Goal: Information Seeking & Learning: Learn about a topic

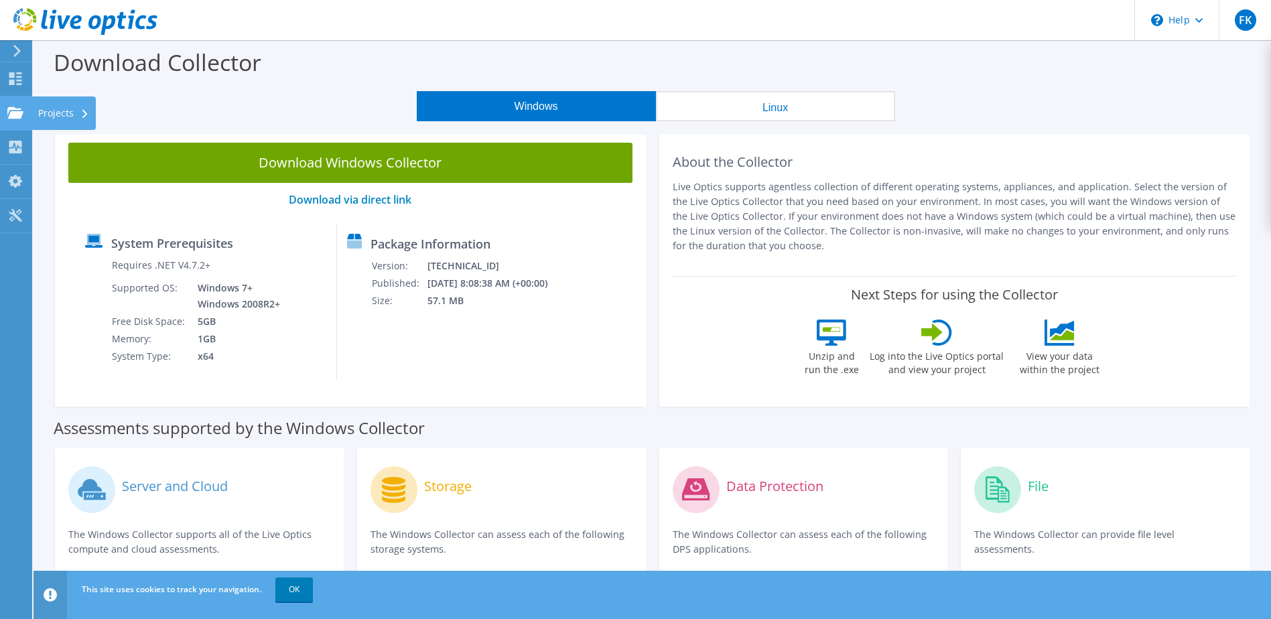
click at [15, 117] on use at bounding box center [15, 112] width 16 height 11
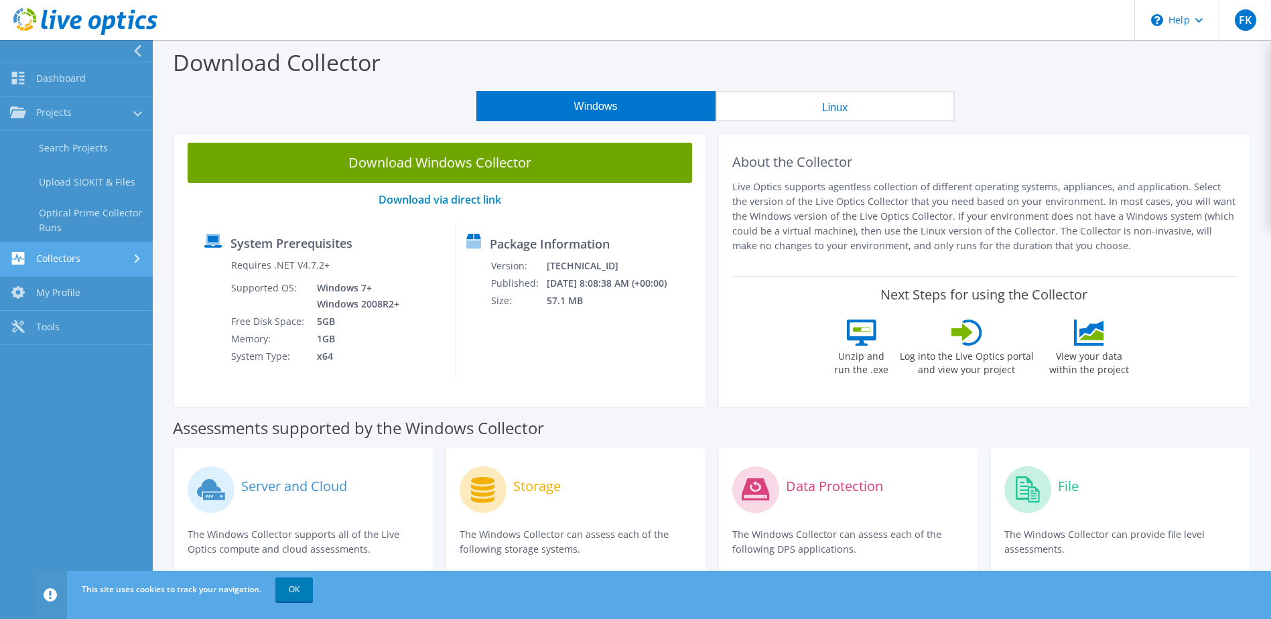
click at [79, 263] on link "Collectors" at bounding box center [76, 260] width 153 height 34
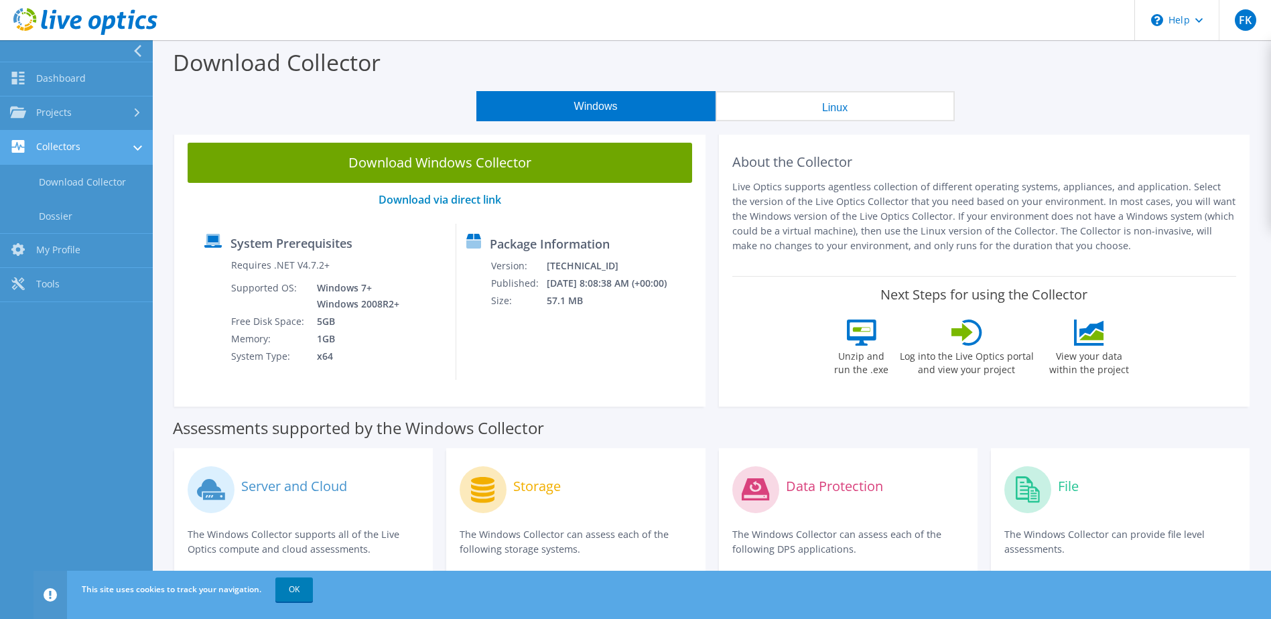
click at [74, 142] on link "Collectors" at bounding box center [76, 148] width 153 height 34
click at [86, 144] on link "Collectors" at bounding box center [76, 148] width 153 height 34
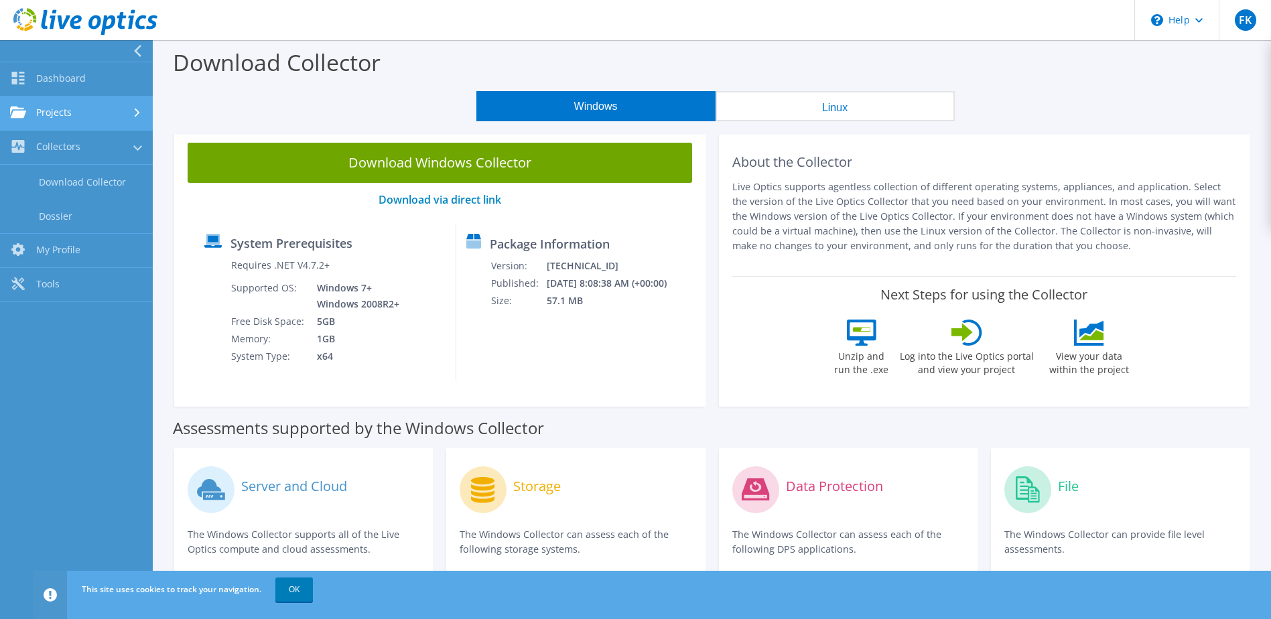
click at [78, 99] on link "Projects" at bounding box center [76, 113] width 153 height 34
click at [43, 112] on link "Projects" at bounding box center [76, 113] width 153 height 34
click at [74, 97] on link "Projects" at bounding box center [76, 113] width 153 height 34
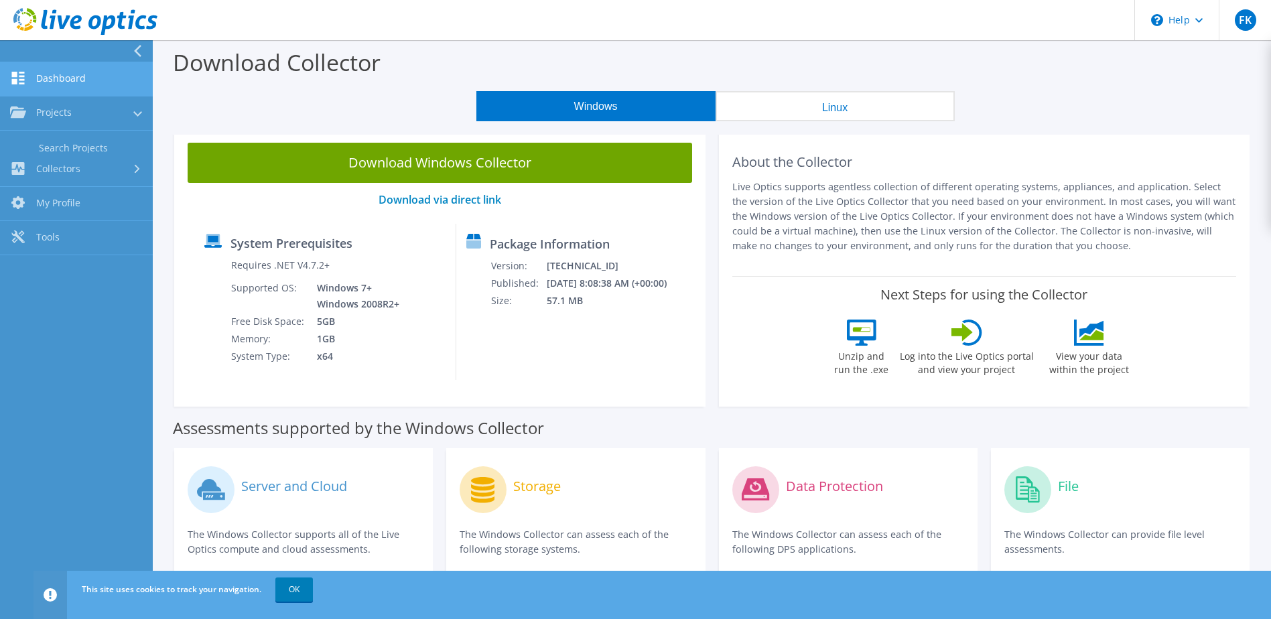
click at [84, 76] on link "Dashboard" at bounding box center [76, 79] width 153 height 34
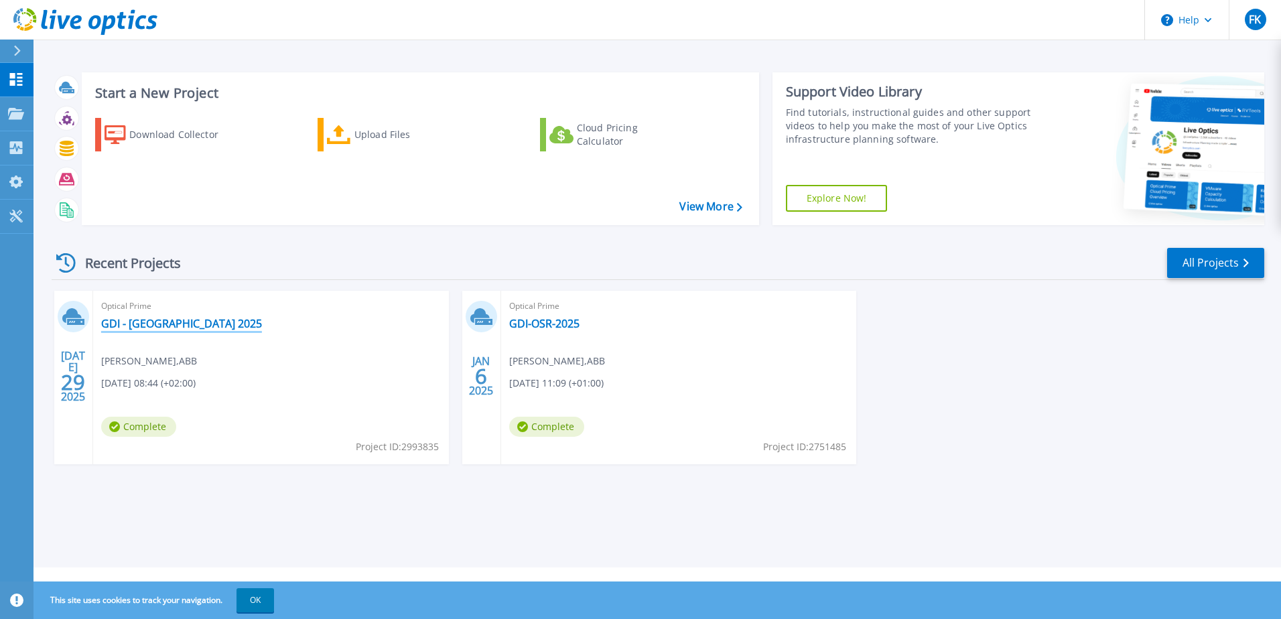
click at [174, 324] on link "GDI - Ostrava 2025" at bounding box center [181, 323] width 161 height 13
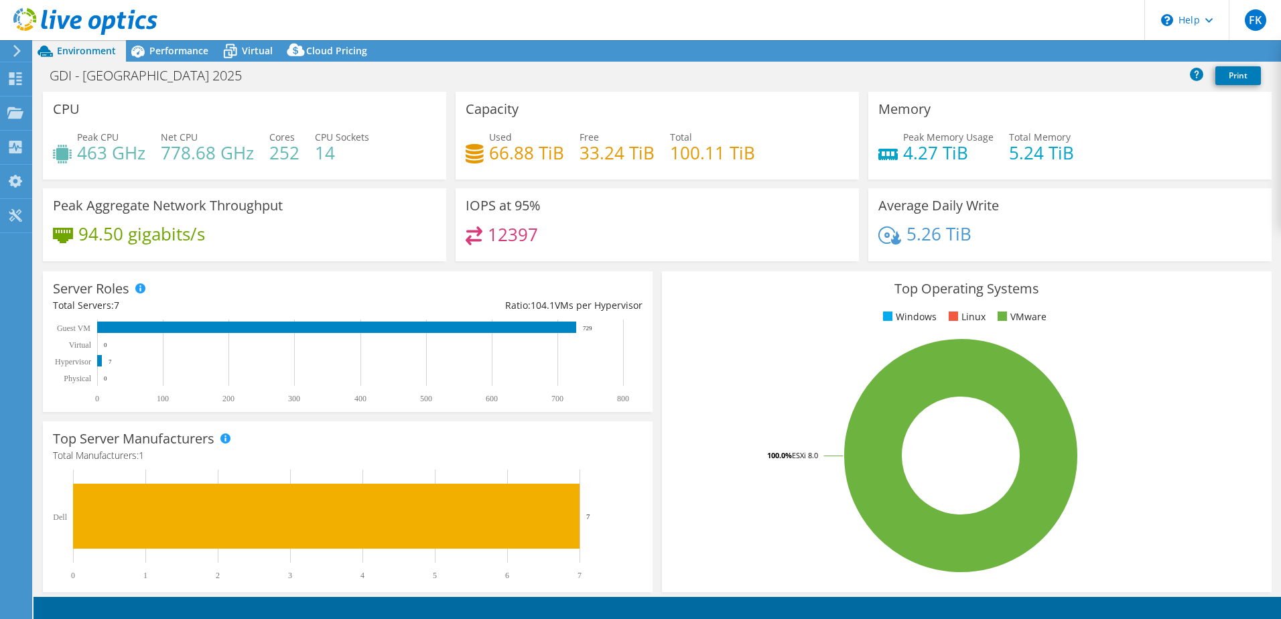
select select "EUFrankfurt"
select select "USD"
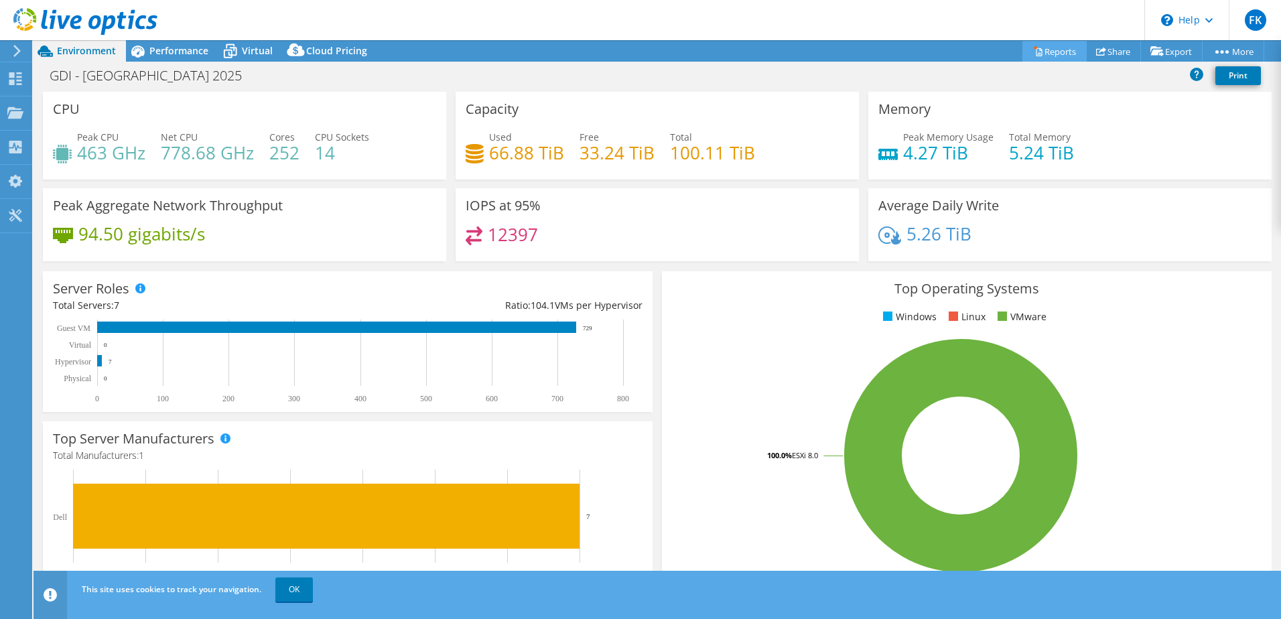
click at [1061, 54] on link "Reports" at bounding box center [1055, 51] width 64 height 21
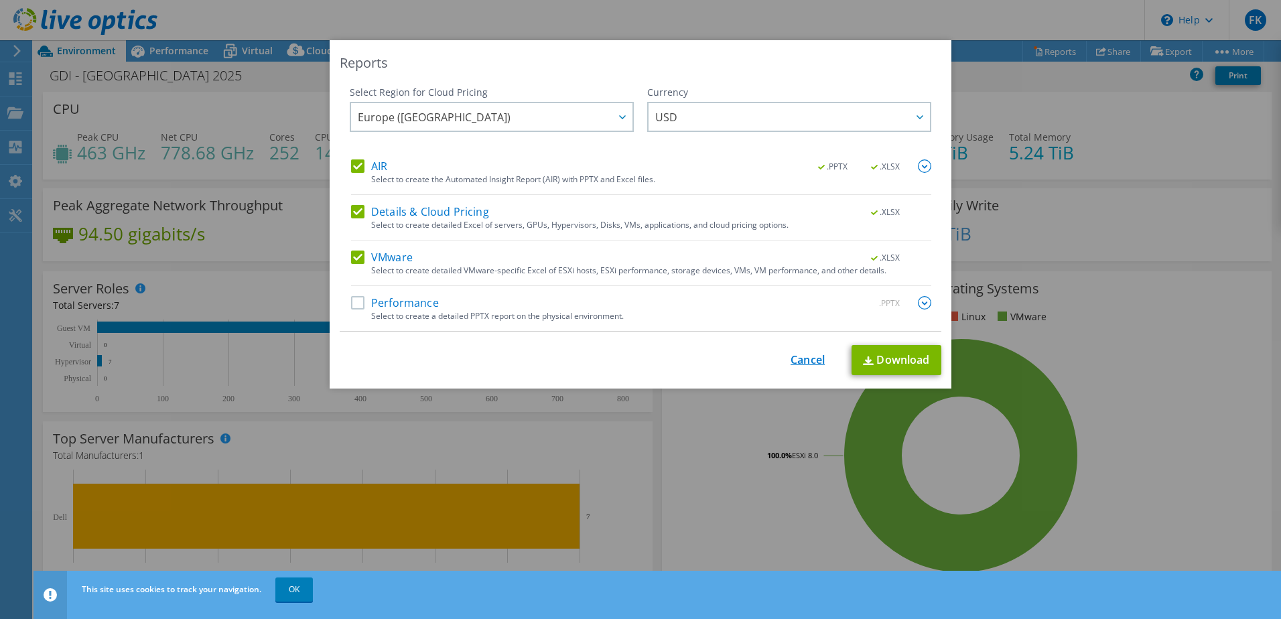
click at [808, 364] on link "Cancel" at bounding box center [808, 360] width 34 height 13
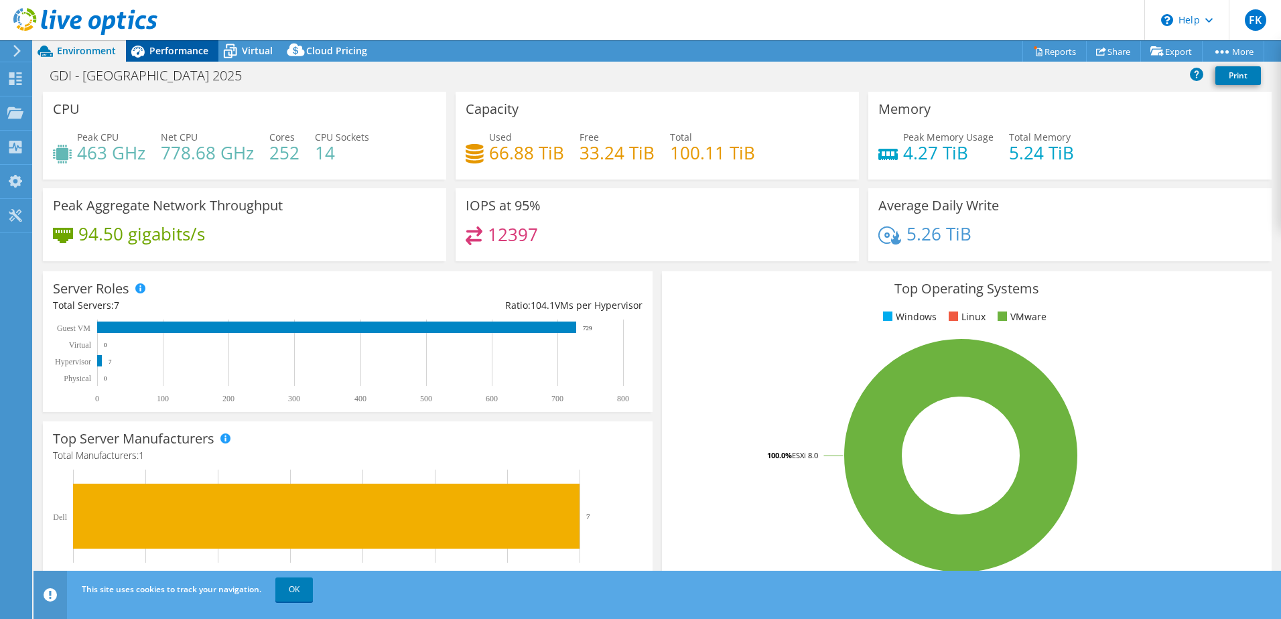
click at [174, 46] on span "Performance" at bounding box center [178, 50] width 59 height 13
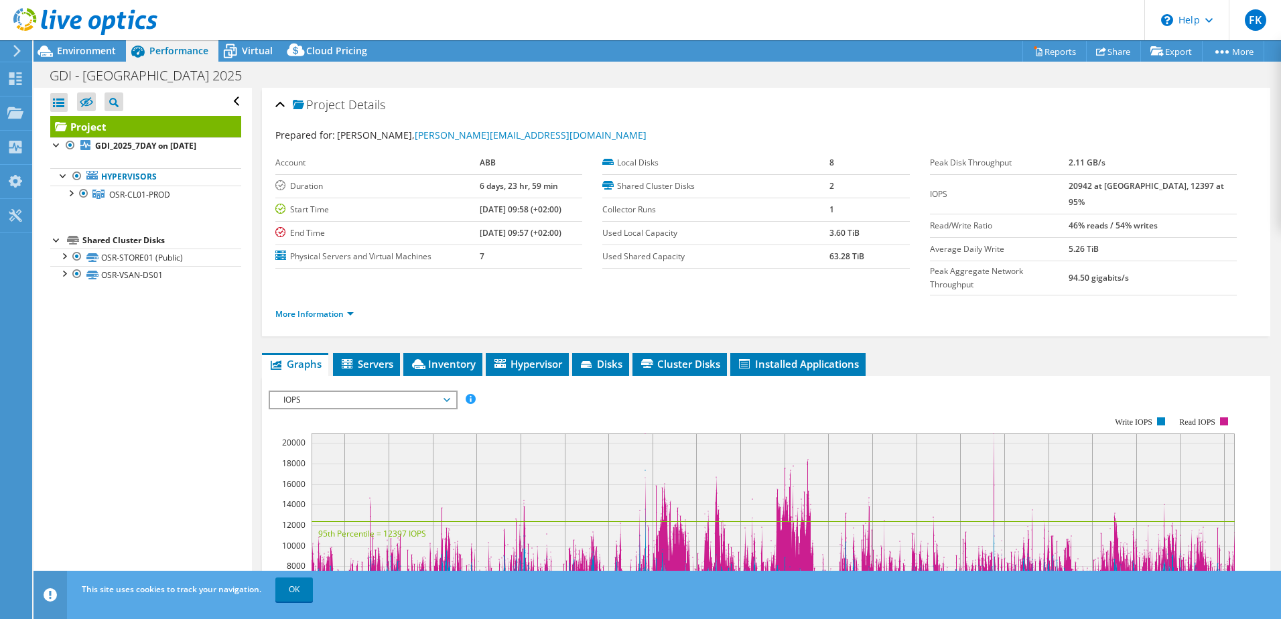
click at [88, 330] on div "Open All Close All Hide Excluded Nodes Project Tree Filter" at bounding box center [143, 340] width 218 height 505
click at [262, 52] on span "Virtual" at bounding box center [257, 50] width 31 height 13
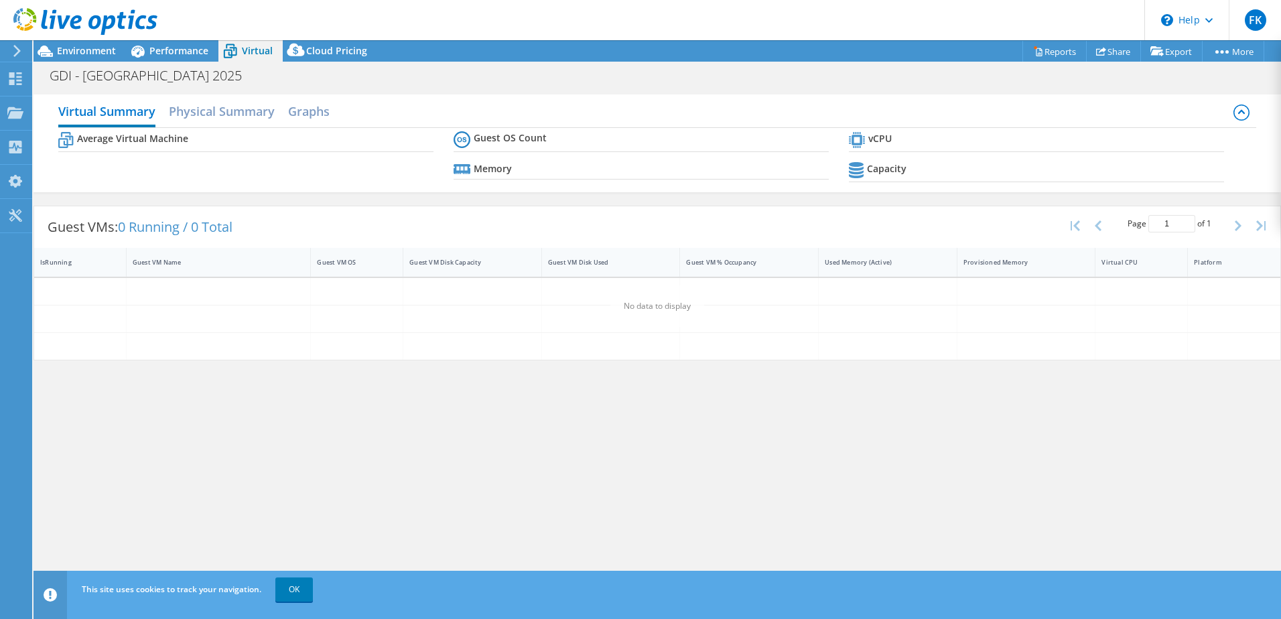
click at [539, 140] on b "Guest OS Count" at bounding box center [510, 137] width 73 height 13
click at [234, 105] on h2 "Physical Summary" at bounding box center [222, 112] width 106 height 29
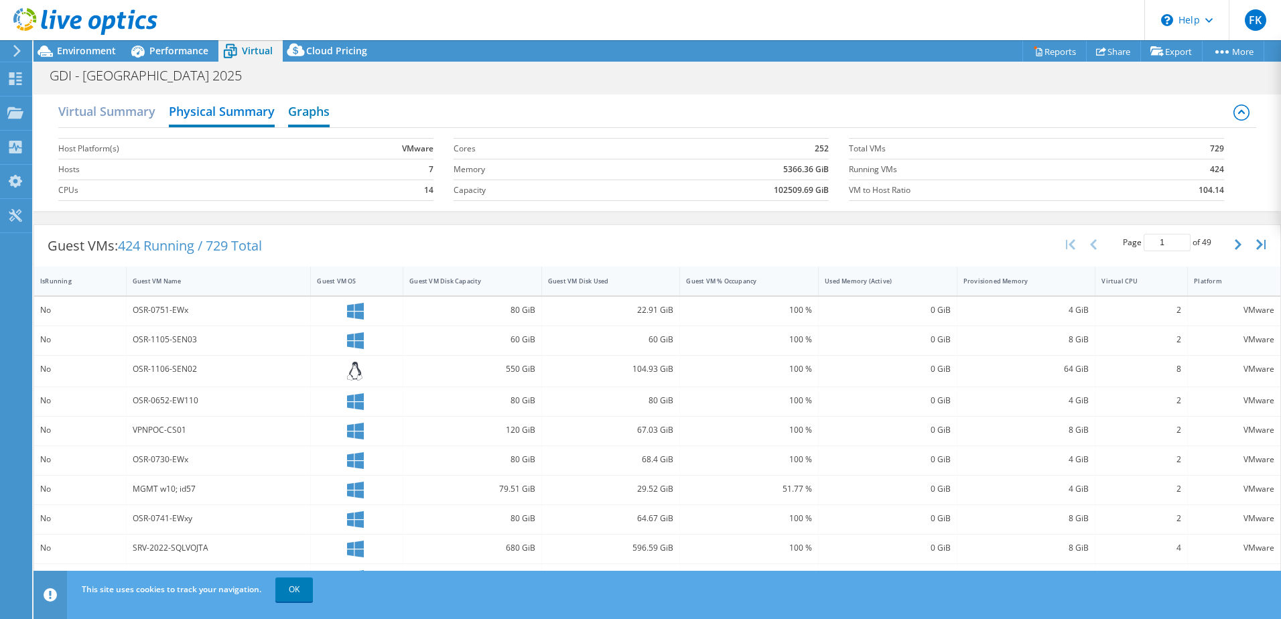
click at [309, 103] on h2 "Graphs" at bounding box center [309, 112] width 42 height 29
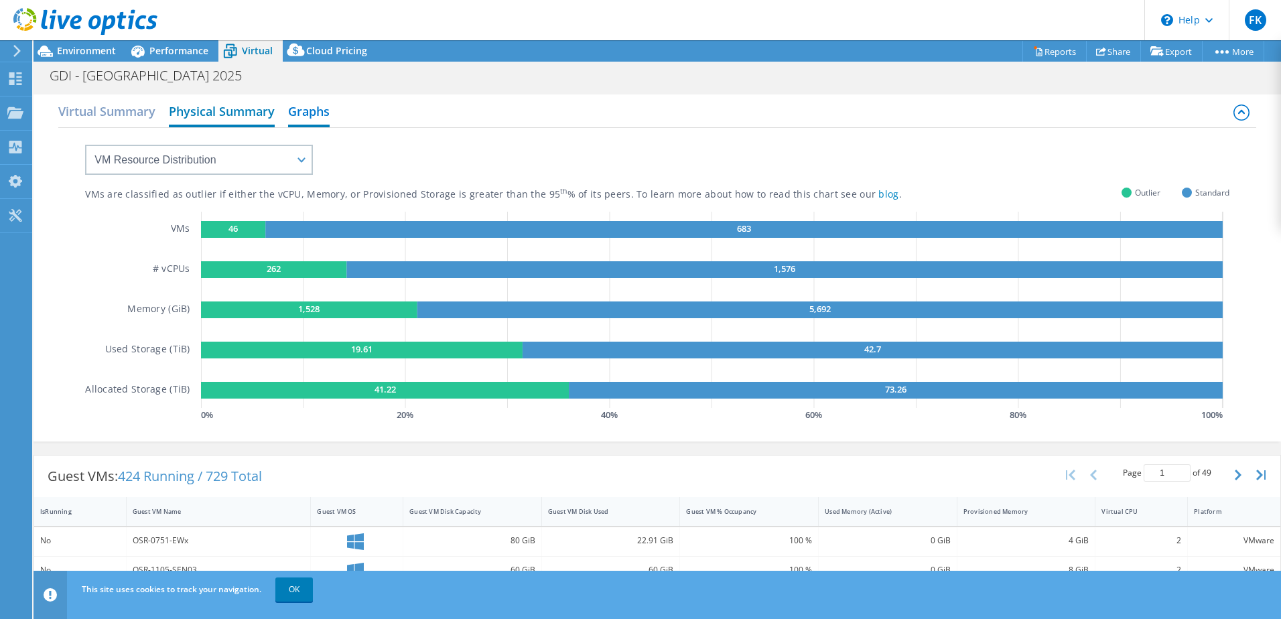
click at [235, 113] on h2 "Physical Summary" at bounding box center [222, 112] width 106 height 29
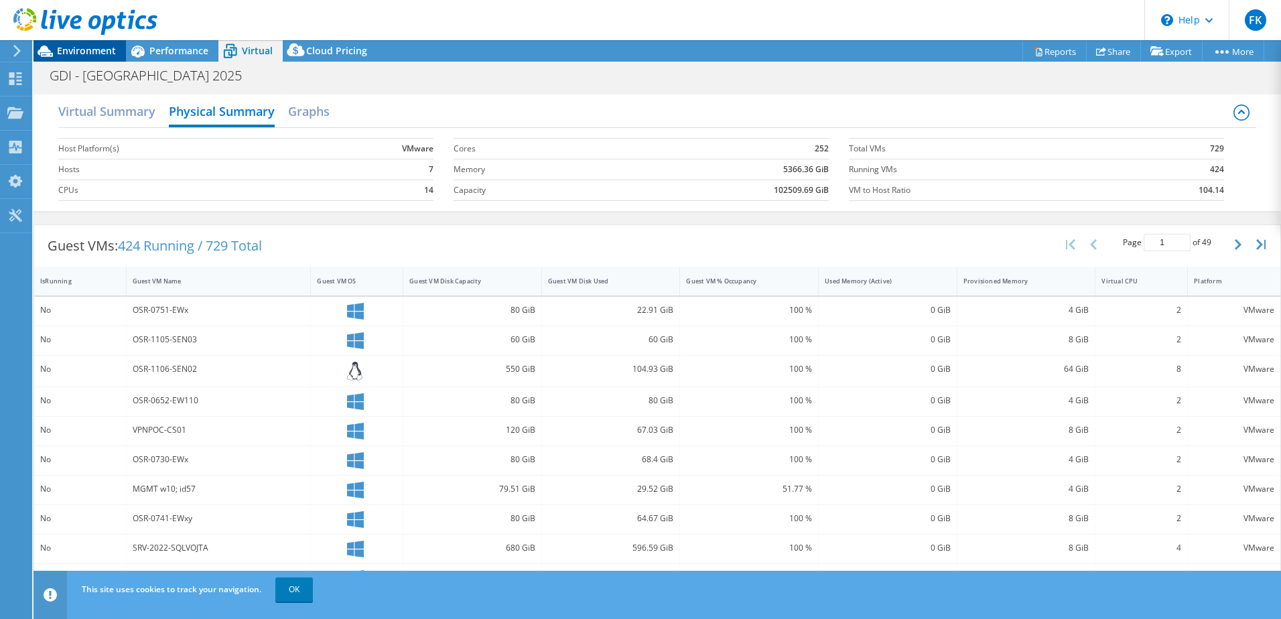
click at [98, 54] on span "Environment" at bounding box center [86, 50] width 59 height 13
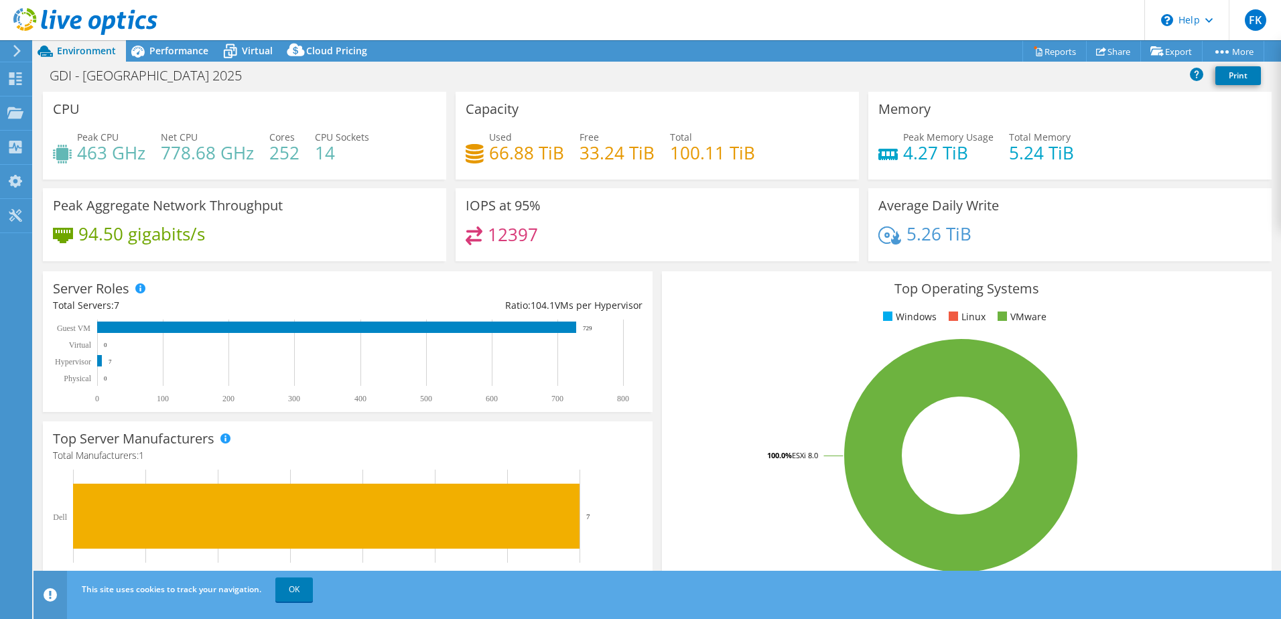
click at [36, 29] on icon at bounding box center [85, 21] width 144 height 27
